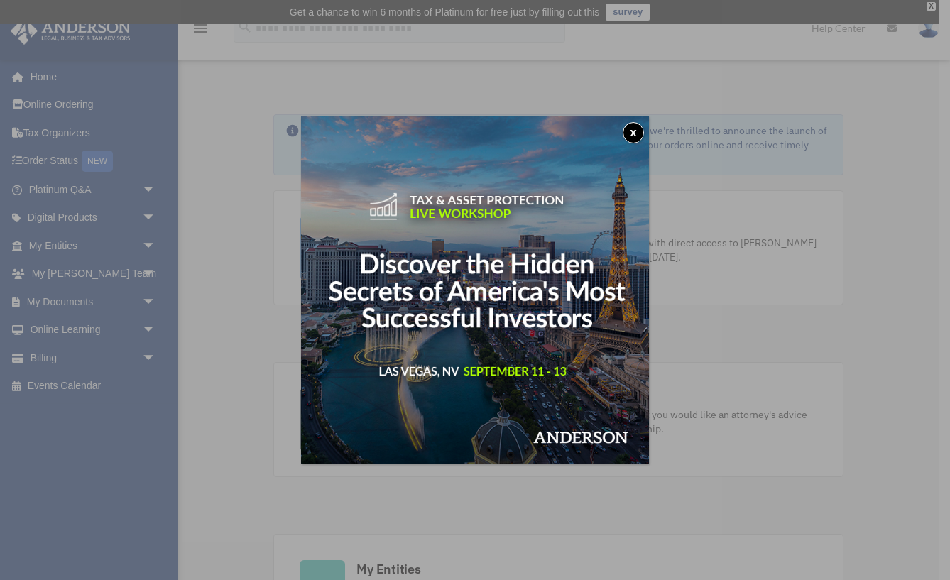
click at [631, 131] on button "x" at bounding box center [633, 132] width 21 height 21
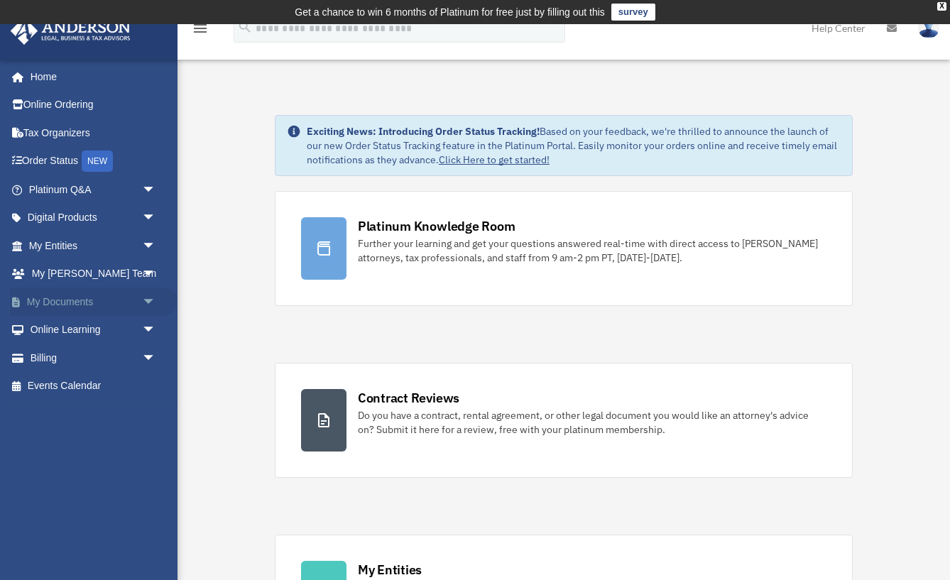
click at [67, 299] on link "My Documents arrow_drop_down" at bounding box center [94, 302] width 168 height 28
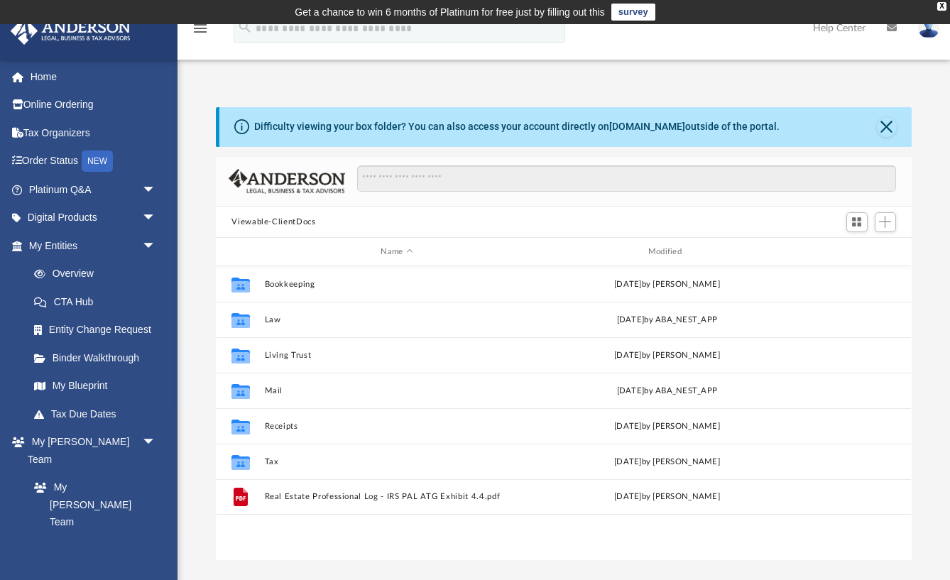
scroll to position [323, 695]
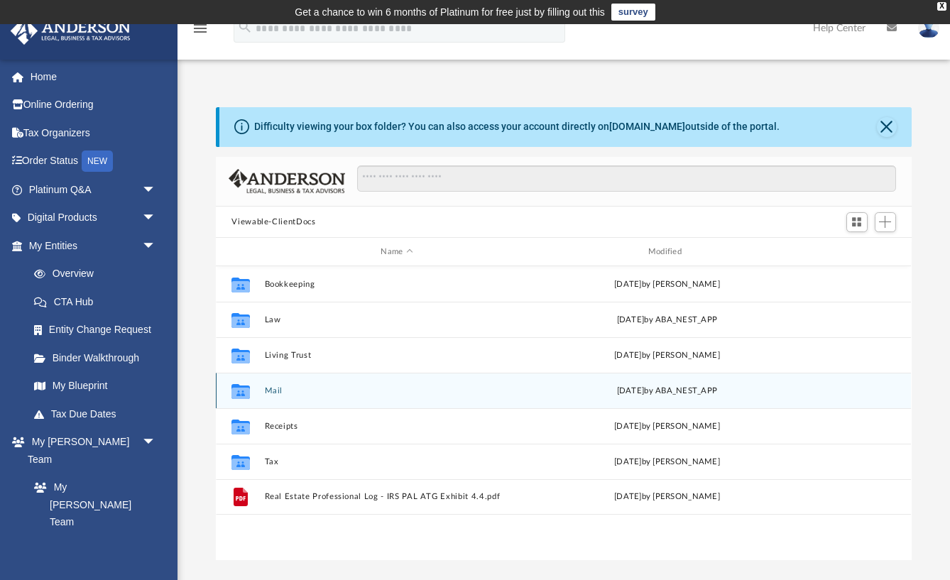
click at [267, 391] on button "Mail" at bounding box center [397, 390] width 264 height 9
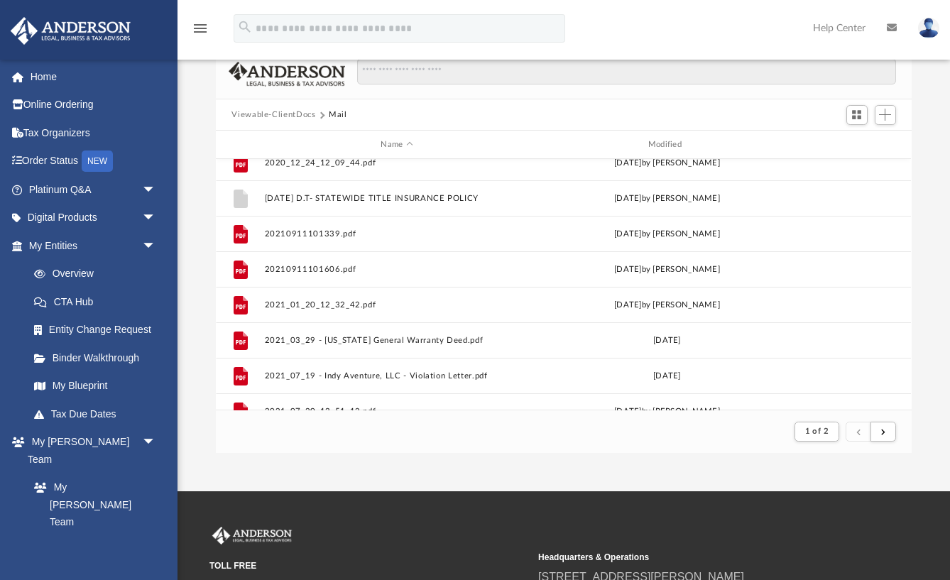
scroll to position [108, 0]
click at [884, 429] on span "submit" at bounding box center [883, 431] width 4 height 8
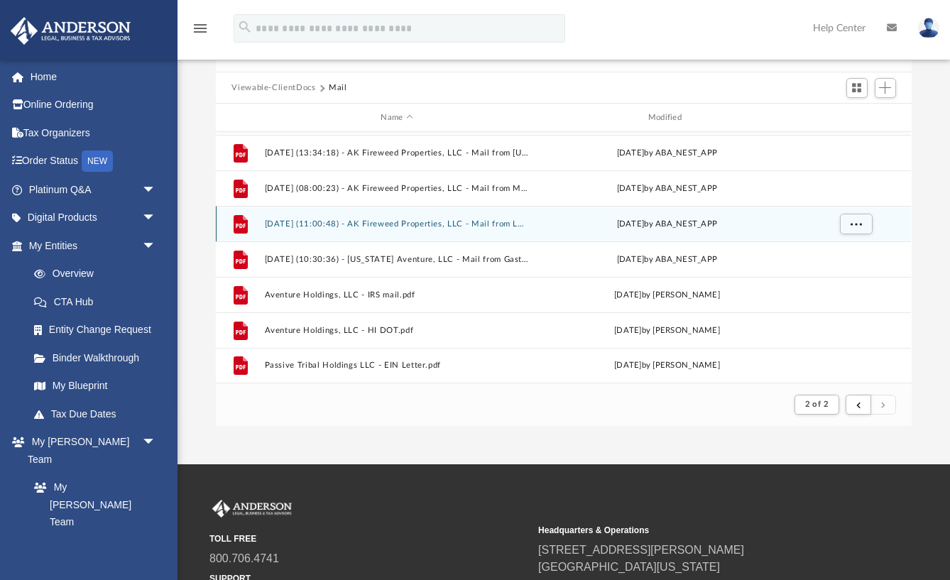
scroll to position [136, 0]
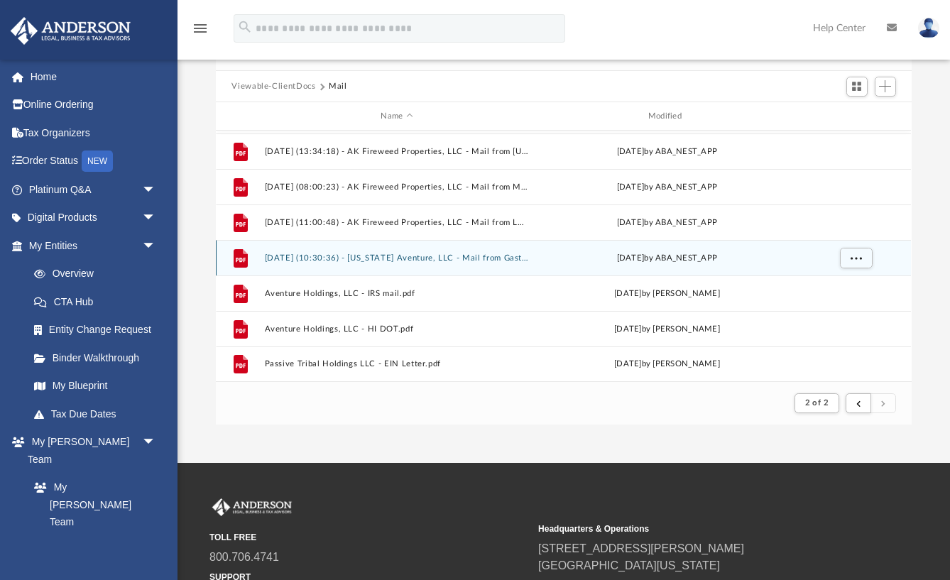
click at [384, 260] on button "2025.07.21 (10:30:36) - North Carolina Aventure, LLC - Mail from Gaston County …" at bounding box center [397, 258] width 264 height 9
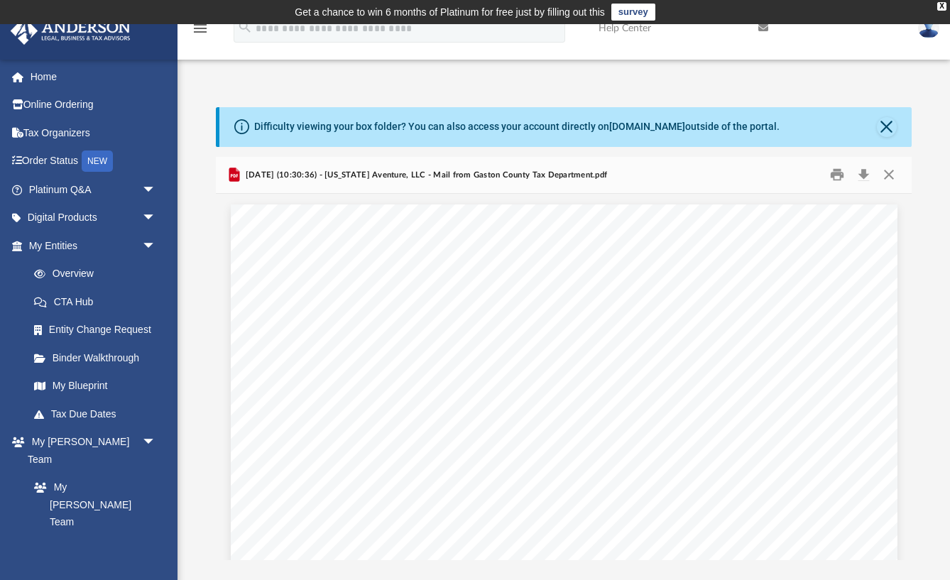
scroll to position [0, 0]
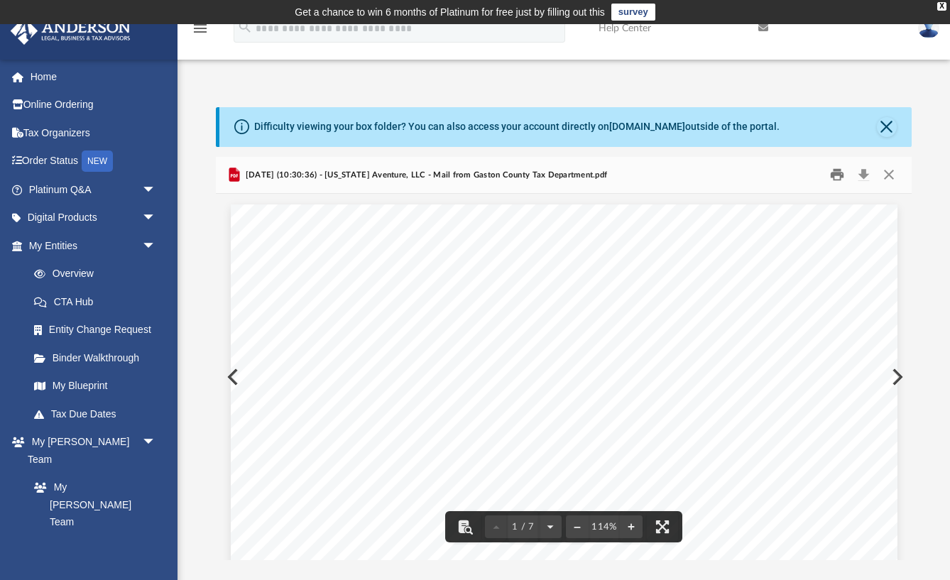
click at [839, 177] on button "Print" at bounding box center [837, 175] width 28 height 22
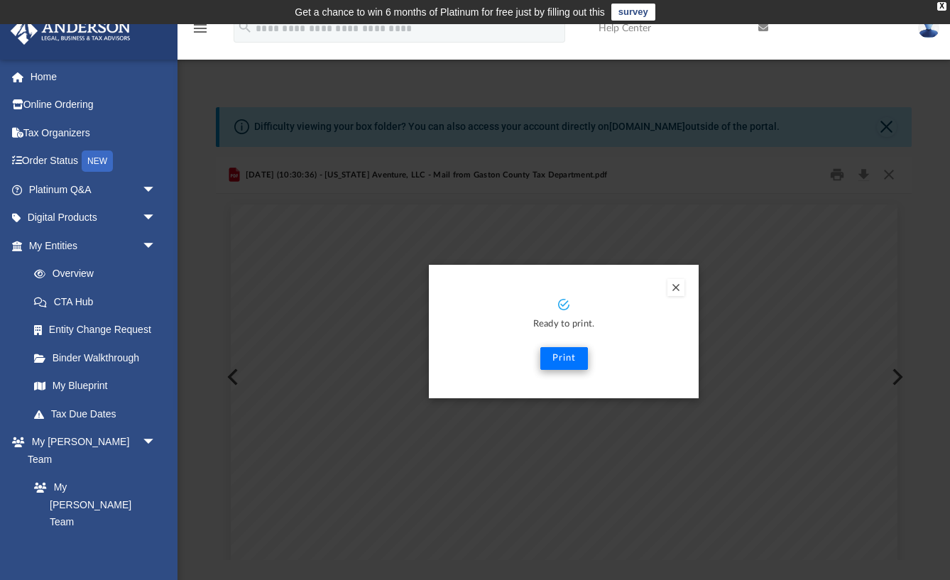
click at [572, 362] on button "Print" at bounding box center [564, 358] width 48 height 23
